Goal: Navigation & Orientation: Find specific page/section

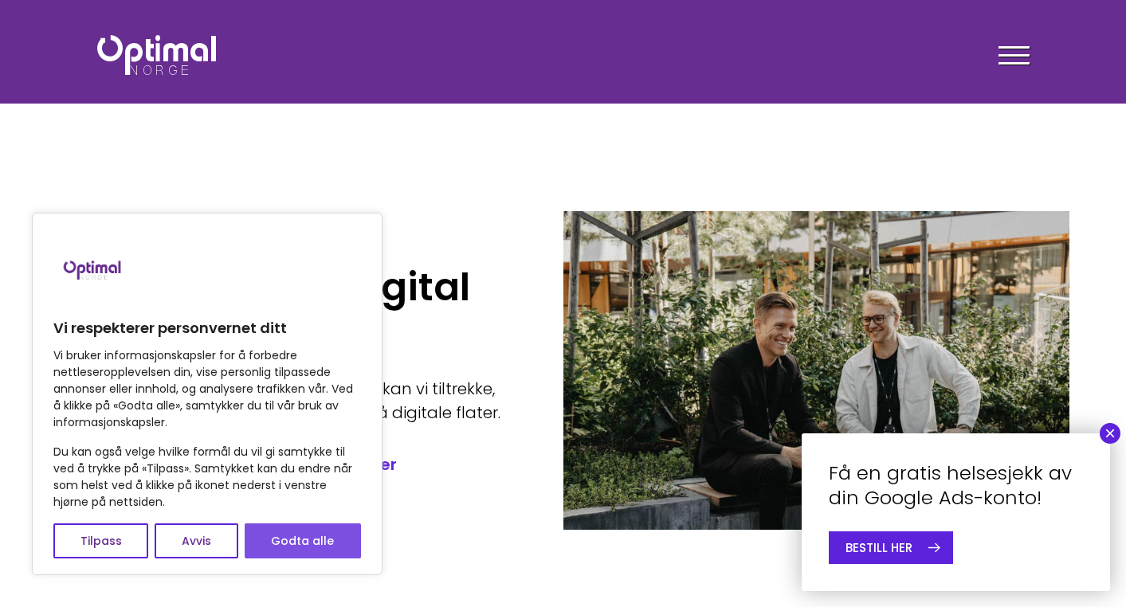
click at [291, 542] on button "Godta alle" at bounding box center [303, 541] width 116 height 35
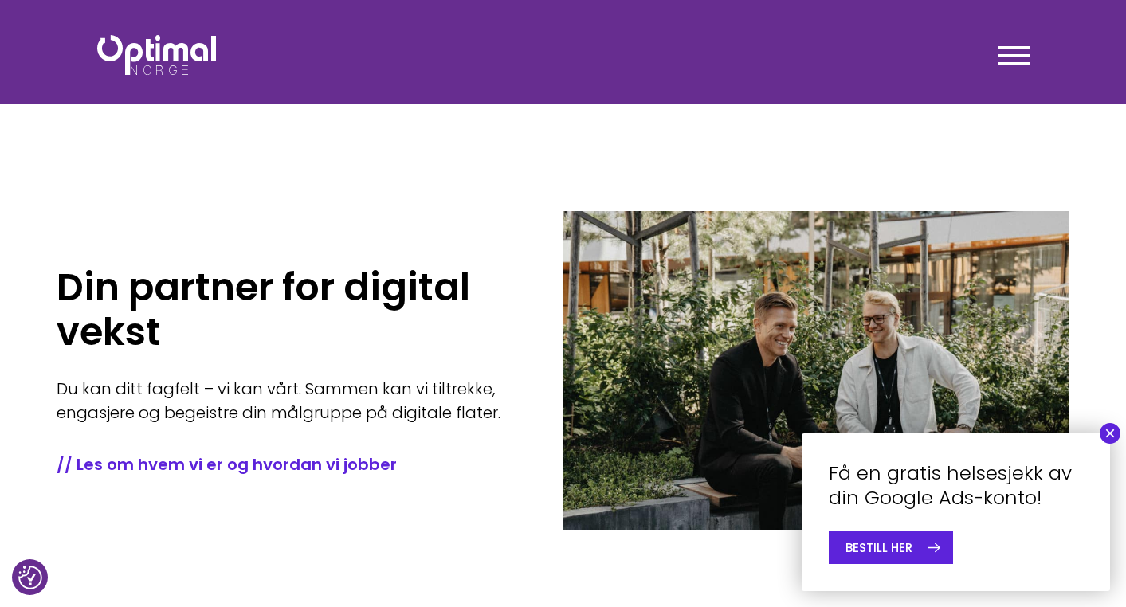
checkbox input "true"
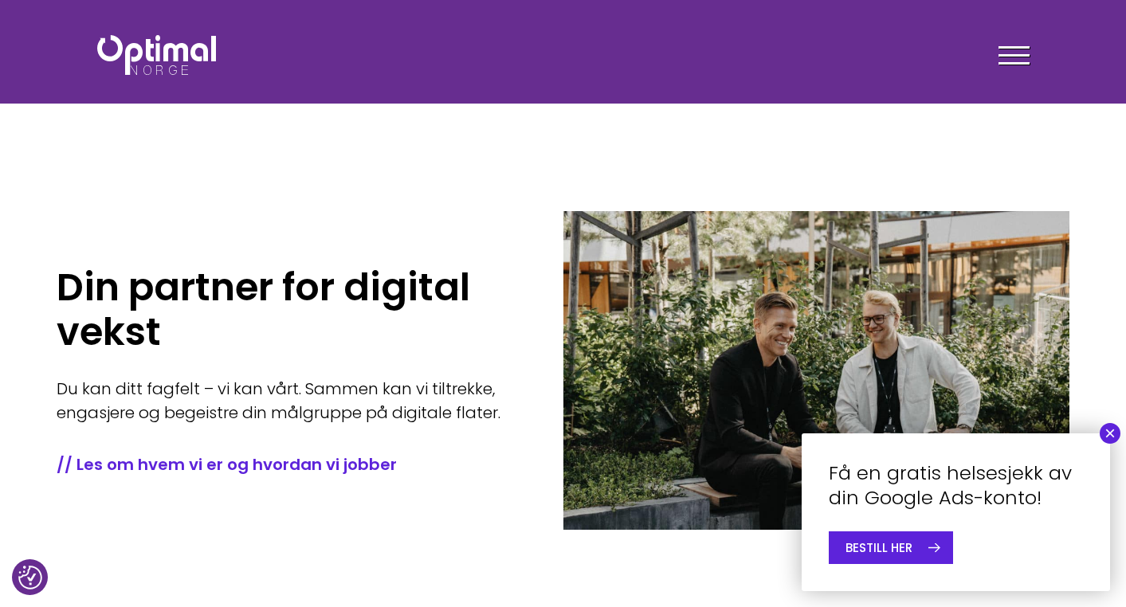
click at [1012, 66] on div at bounding box center [1014, 58] width 31 height 40
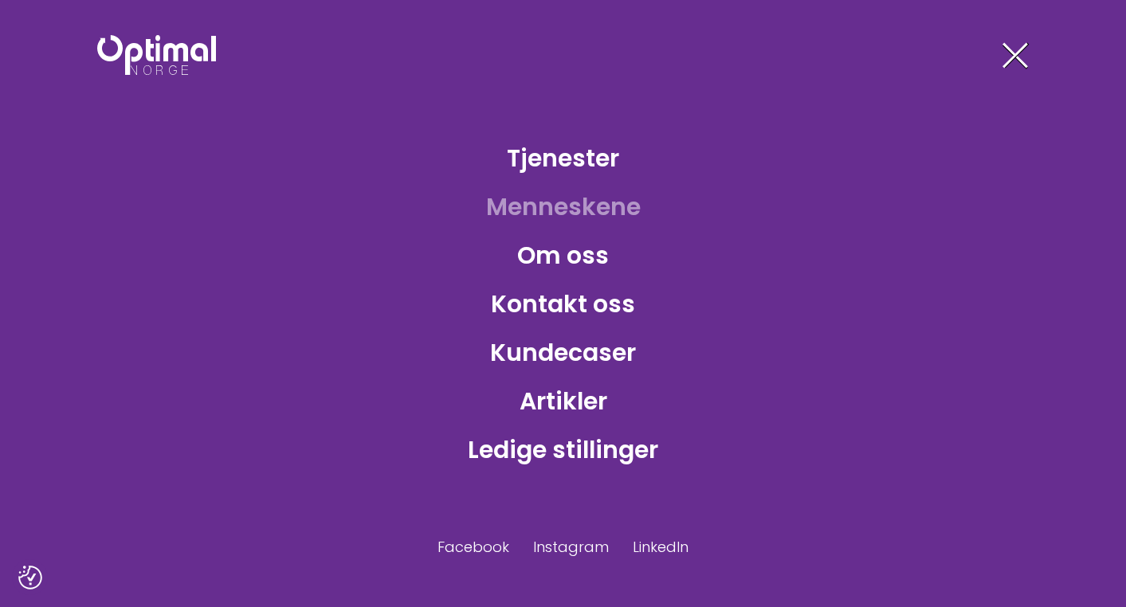
click at [521, 214] on link "Menneskene" at bounding box center [563, 207] width 180 height 52
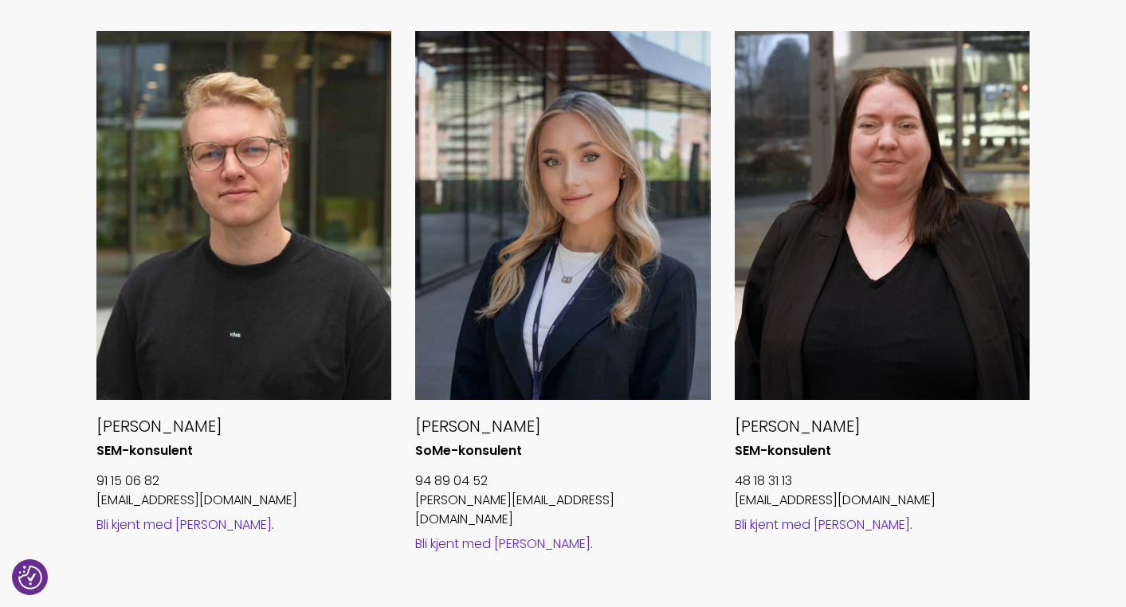
scroll to position [1743, 0]
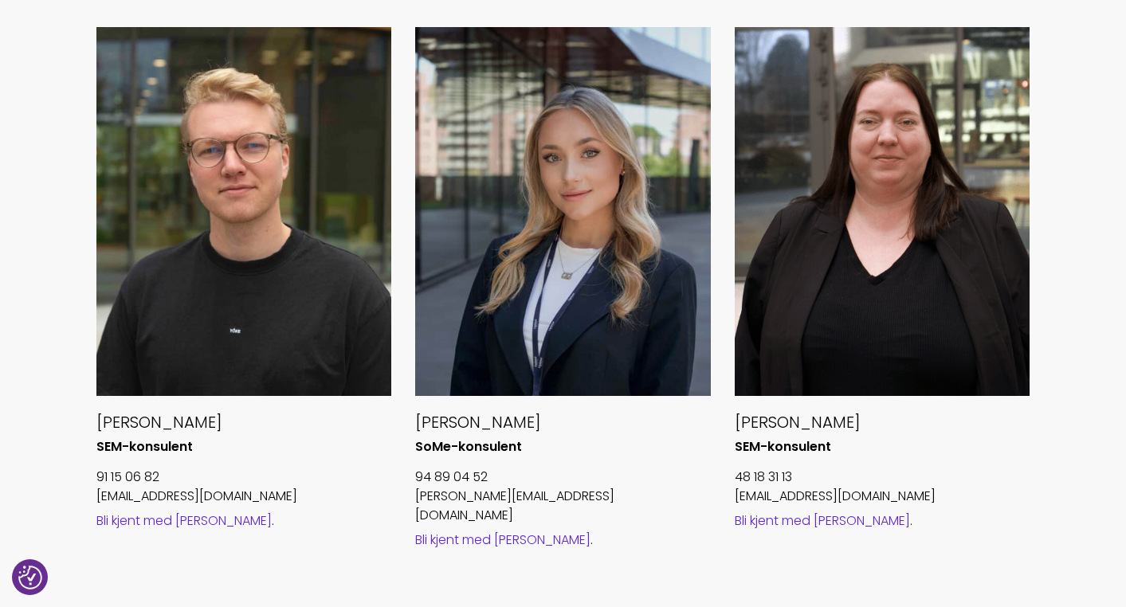
click at [491, 531] on link "Bli kjent med [PERSON_NAME]" at bounding box center [502, 540] width 175 height 18
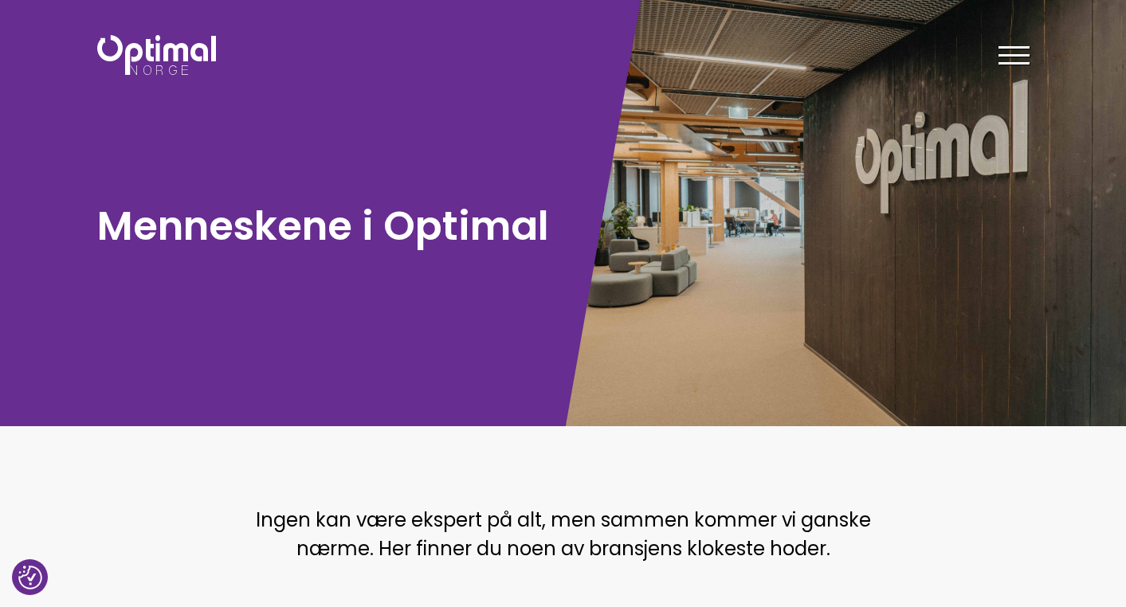
scroll to position [0, 0]
